Goal: Transaction & Acquisition: Purchase product/service

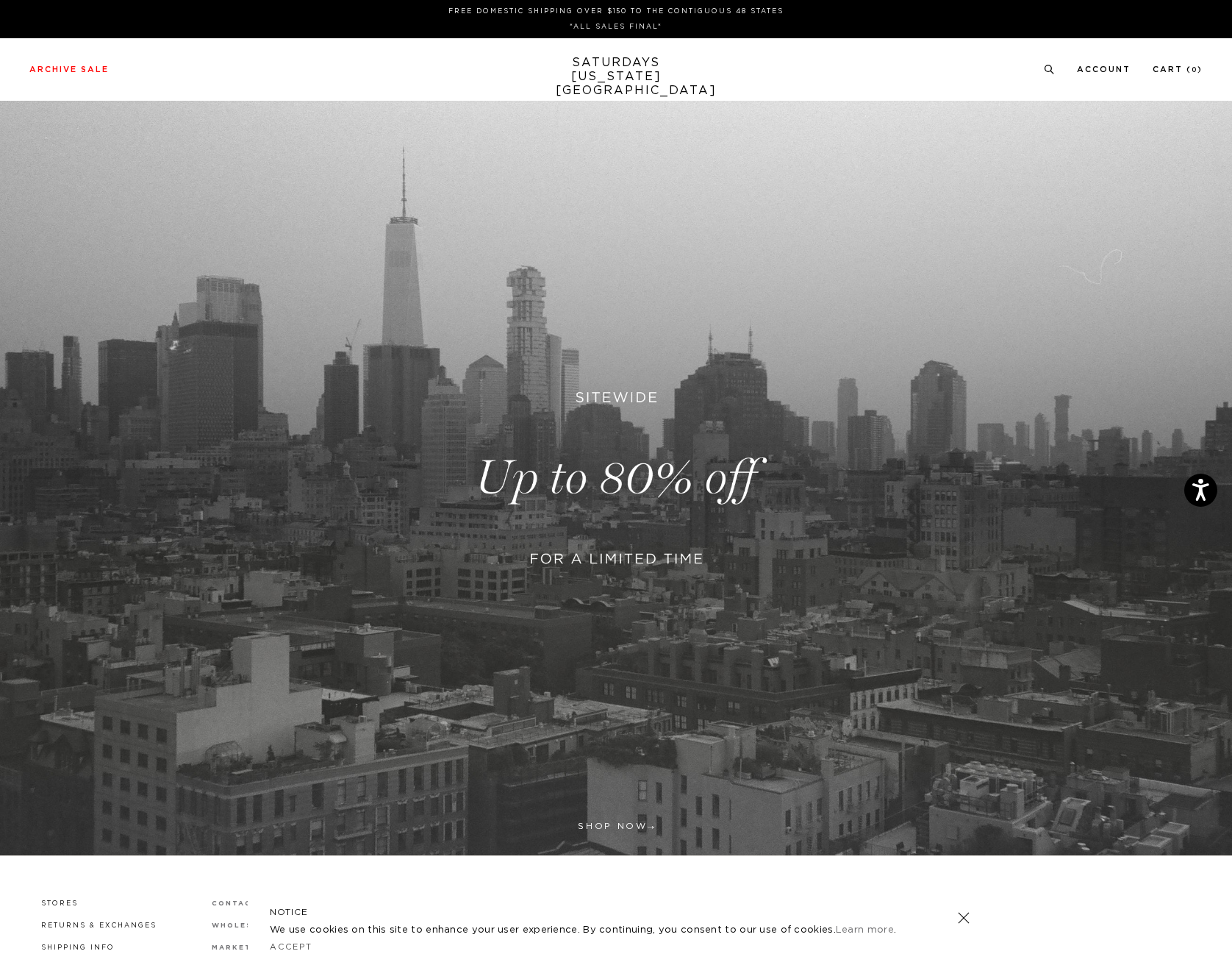
click at [665, 478] on link at bounding box center [616, 477] width 1232 height 754
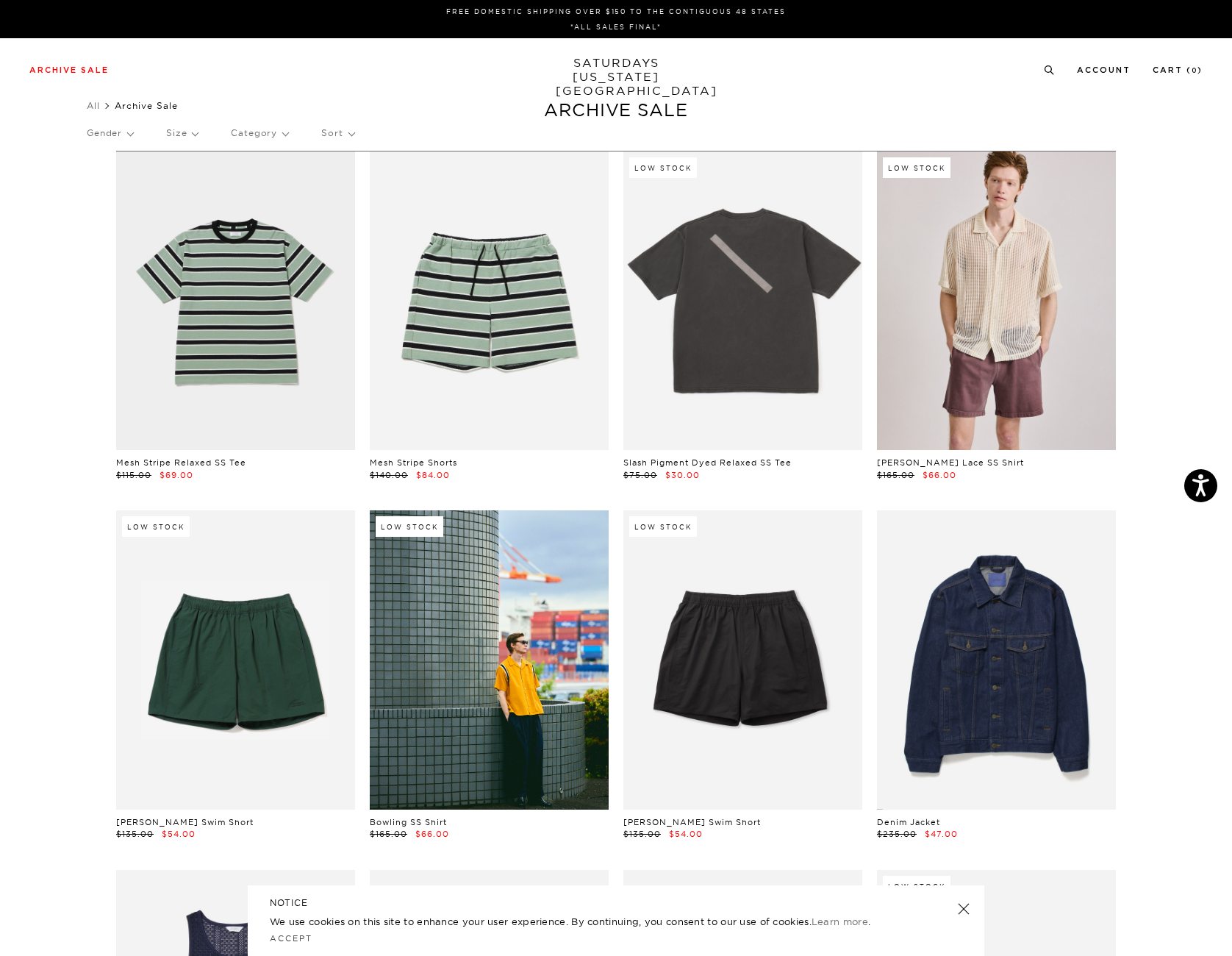
click at [177, 135] on p "Size" at bounding box center [182, 132] width 31 height 34
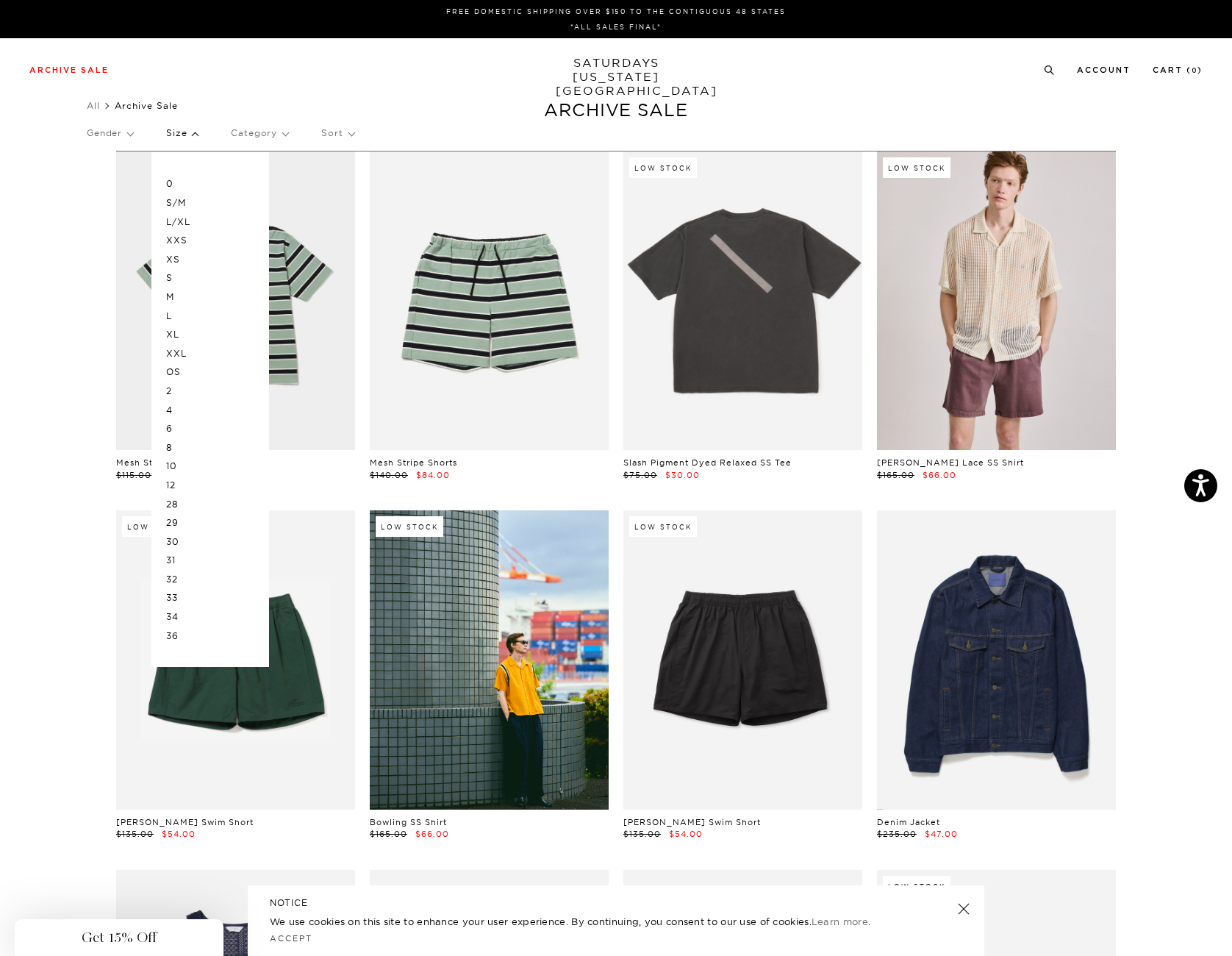
click at [171, 313] on div "Close dialog Be the first to know. Subscribe to emails and receive 15% off your…" at bounding box center [616, 478] width 1232 height 956
click at [174, 313] on p "L" at bounding box center [210, 316] width 88 height 19
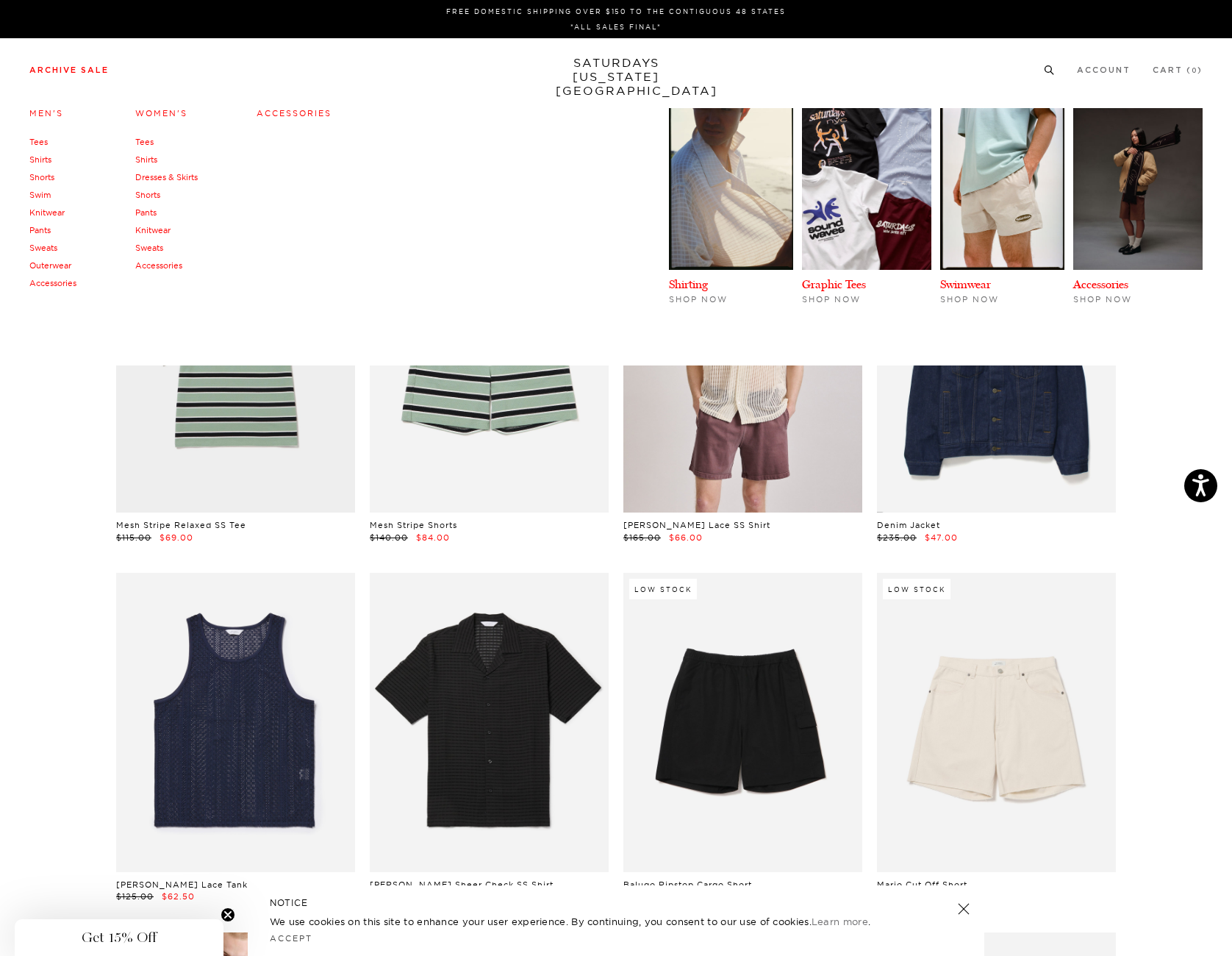
click at [46, 198] on link "Swim" at bounding box center [40, 195] width 21 height 11
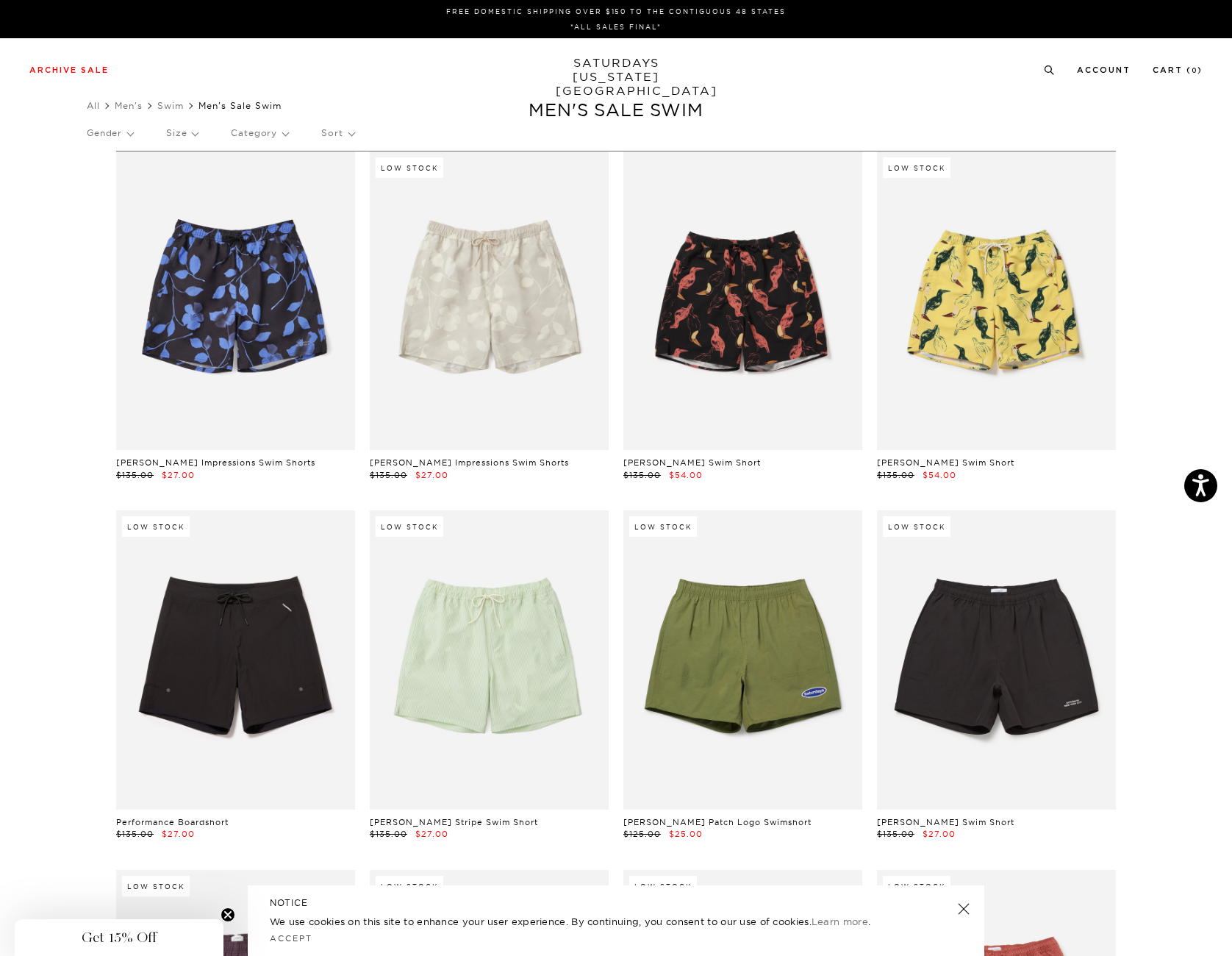
click at [204, 132] on div "Gender Size Category Sort" at bounding box center [615, 132] width 1058 height 34
click at [188, 139] on p "Size" at bounding box center [182, 132] width 31 height 34
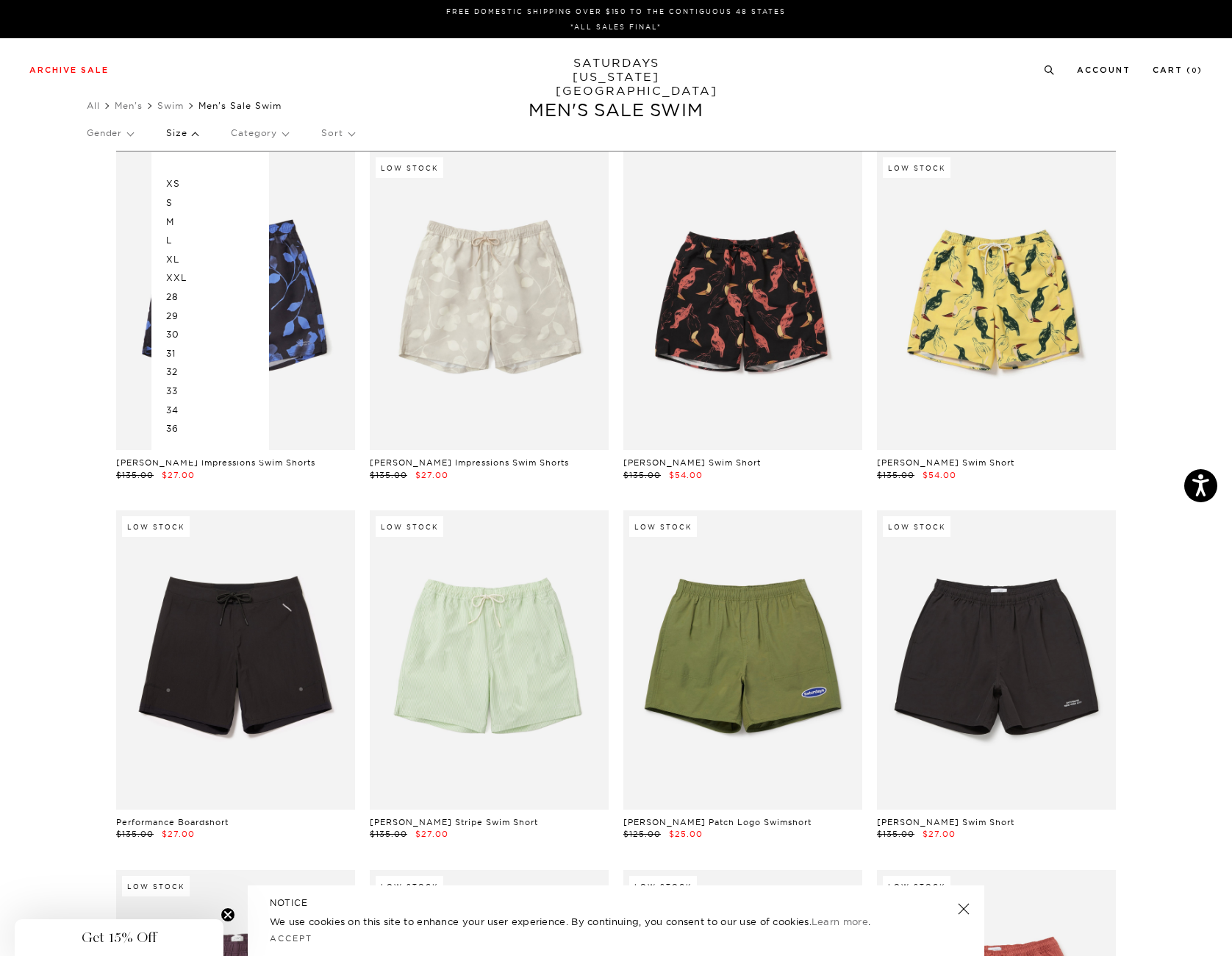
click at [182, 238] on p "L" at bounding box center [210, 240] width 88 height 19
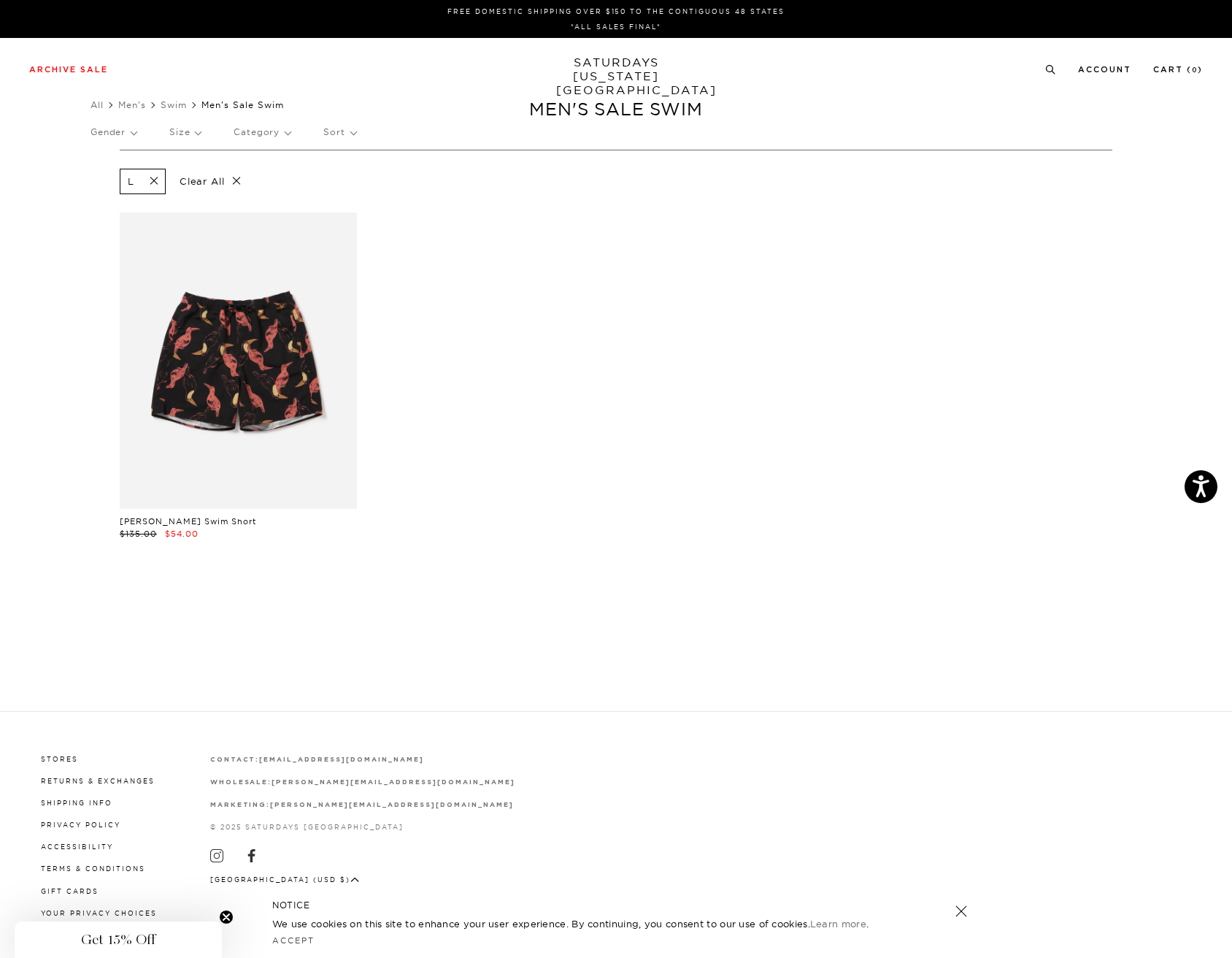
click at [975, 318] on div "[PERSON_NAME] Swim Short $135.00 $54.00" at bounding box center [616, 390] width 1007 height 356
